Goal: Navigation & Orientation: Find specific page/section

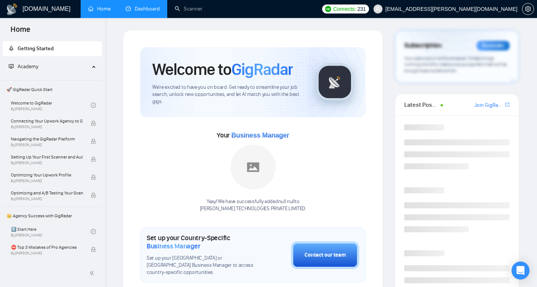
click at [152, 7] on link "Dashboard" at bounding box center [143, 9] width 34 height 6
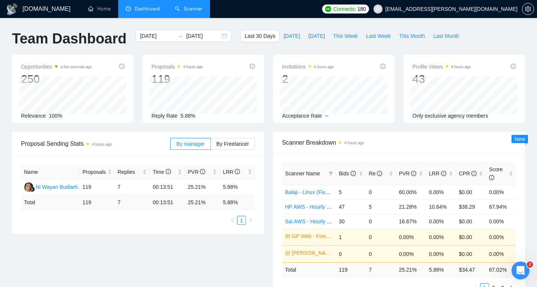
click at [195, 11] on link "Scanner" at bounding box center [189, 9] width 28 height 6
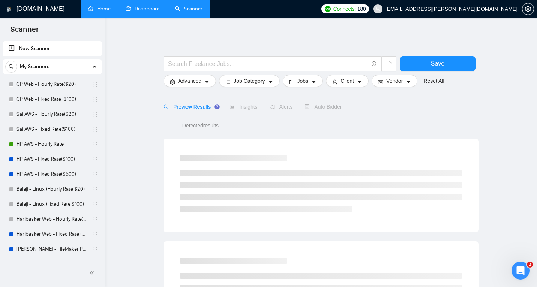
click at [102, 7] on link "Home" at bounding box center [99, 9] width 22 height 6
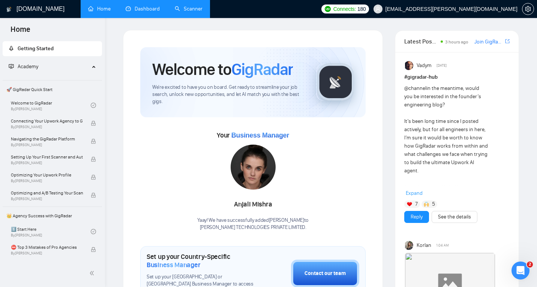
click at [157, 6] on link "Dashboard" at bounding box center [143, 9] width 34 height 6
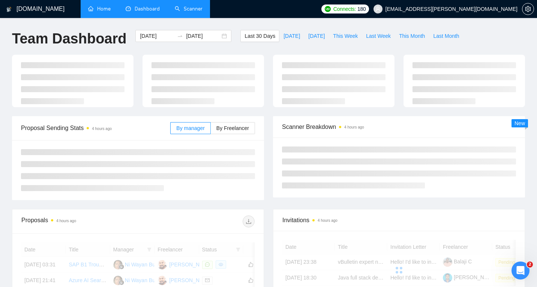
click at [195, 6] on link "Scanner" at bounding box center [189, 9] width 28 height 6
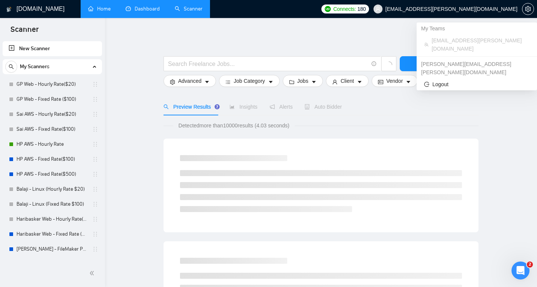
click at [467, 9] on span "[EMAIL_ADDRESS][PERSON_NAME][DOMAIN_NAME]" at bounding box center [451, 9] width 132 height 0
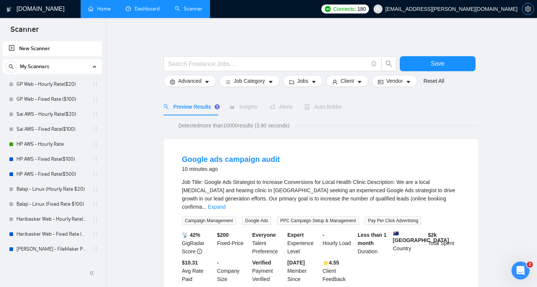
click at [528, 7] on icon "setting" at bounding box center [528, 9] width 6 height 6
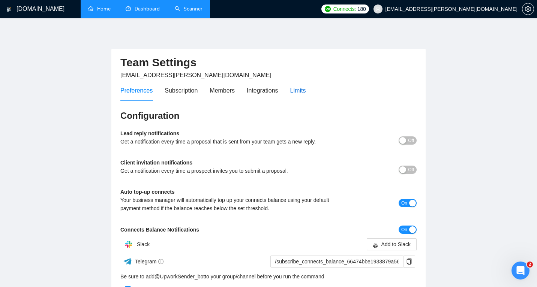
click at [303, 93] on div "Limits" at bounding box center [298, 90] width 16 height 9
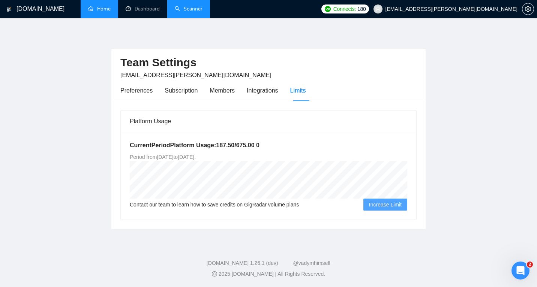
click at [108, 9] on link "Home" at bounding box center [99, 9] width 22 height 6
